Goal: Task Accomplishment & Management: Manage account settings

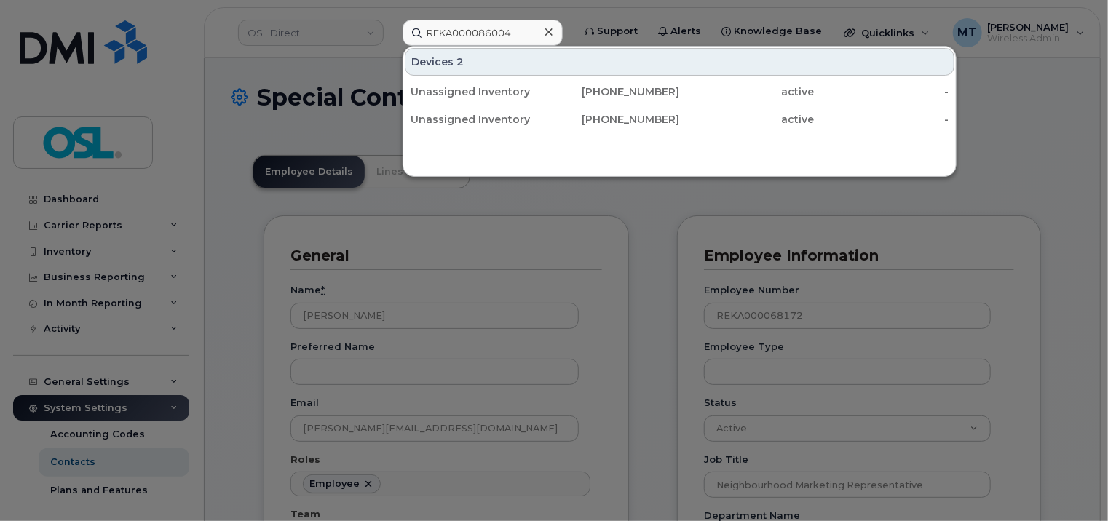
scroll to position [82, 0]
click at [553, 35] on div at bounding box center [548, 32] width 21 height 21
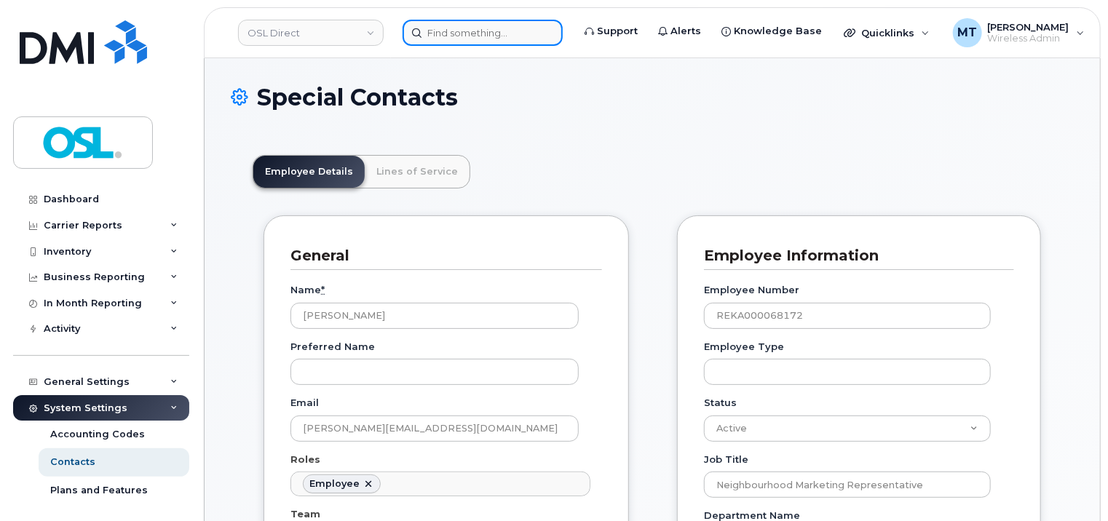
click at [504, 39] on input at bounding box center [483, 33] width 160 height 26
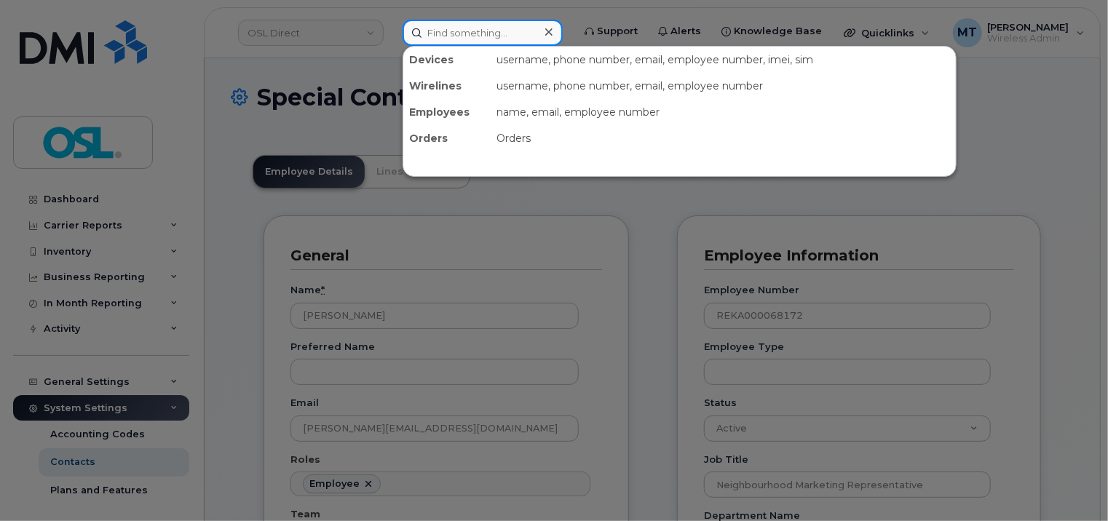
paste input "[EMAIL_ADDRESS][DOMAIN_NAME]"
type input "[EMAIL_ADDRESS][DOMAIN_NAME]"
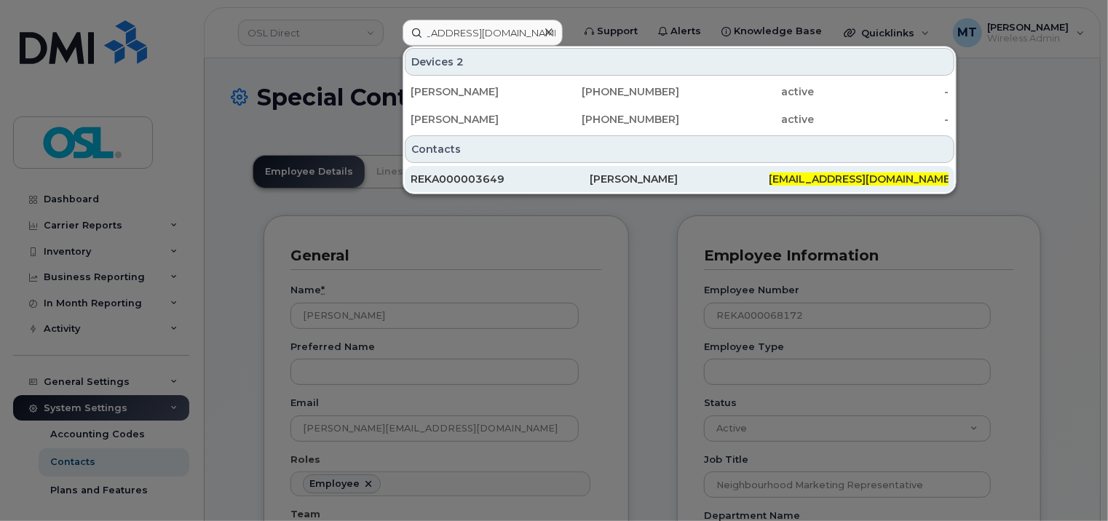
click at [519, 173] on div "REKA000003649" at bounding box center [500, 179] width 179 height 15
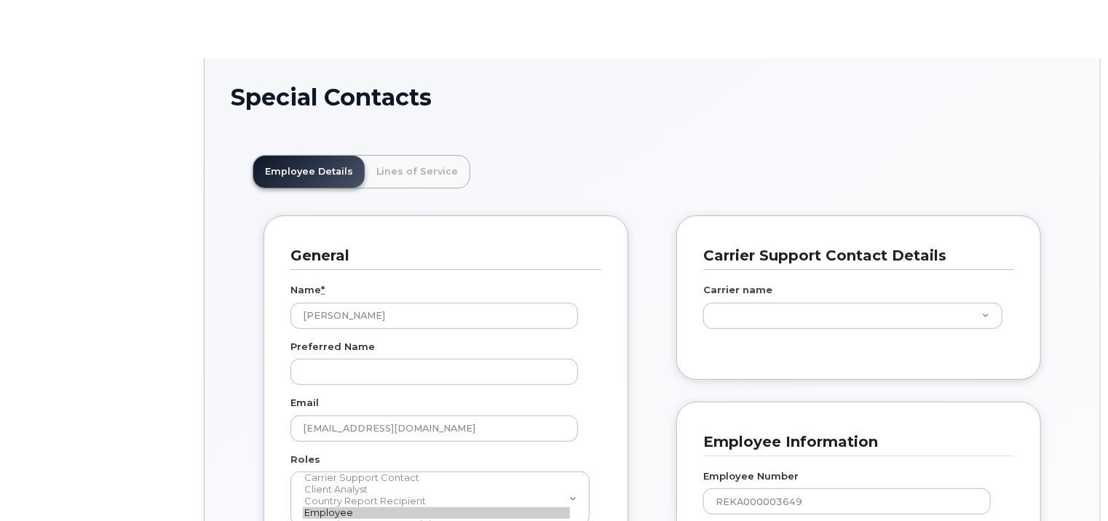
scroll to position [43, 0]
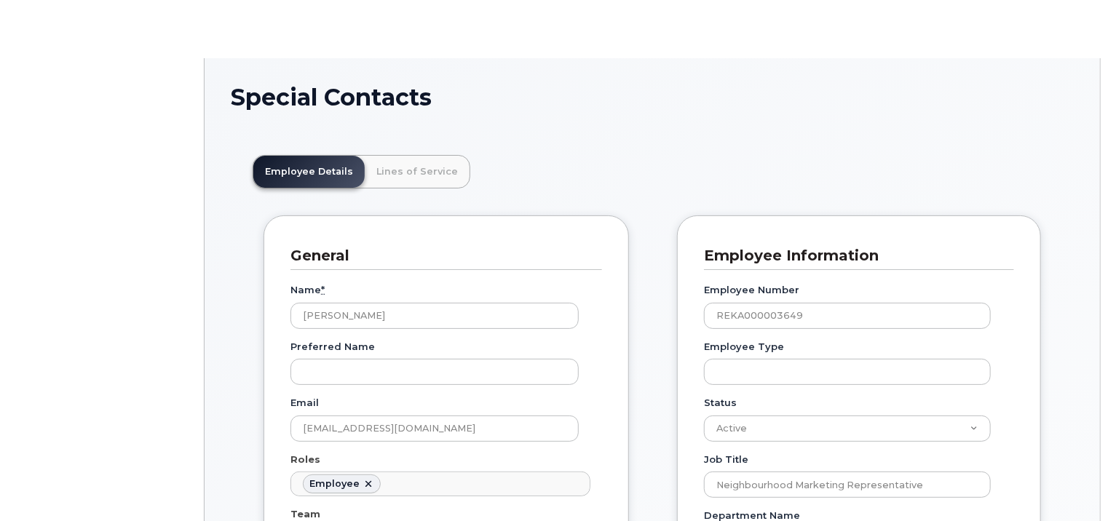
type input "3358064"
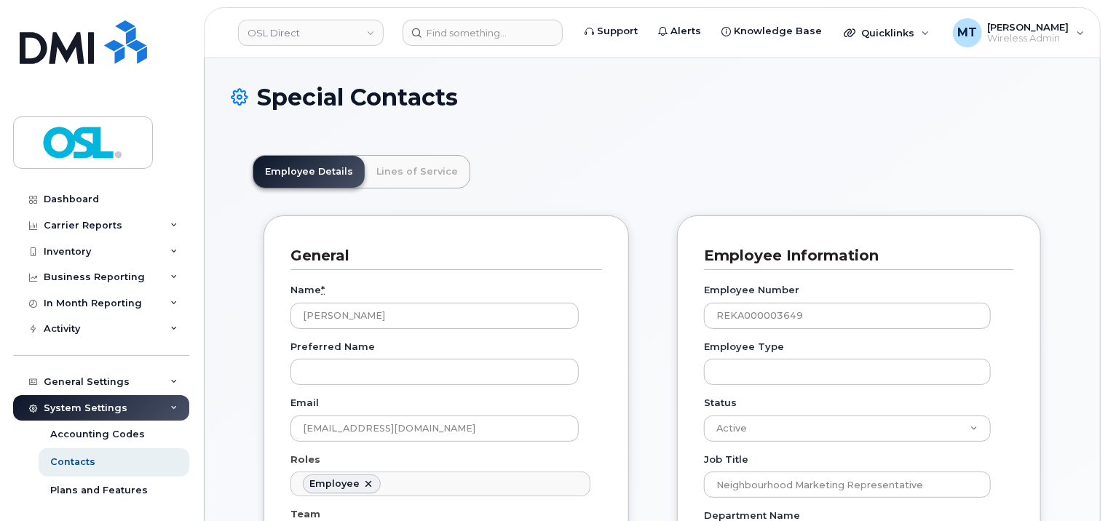
scroll to position [218, 0]
